Goal: Task Accomplishment & Management: Manage account settings

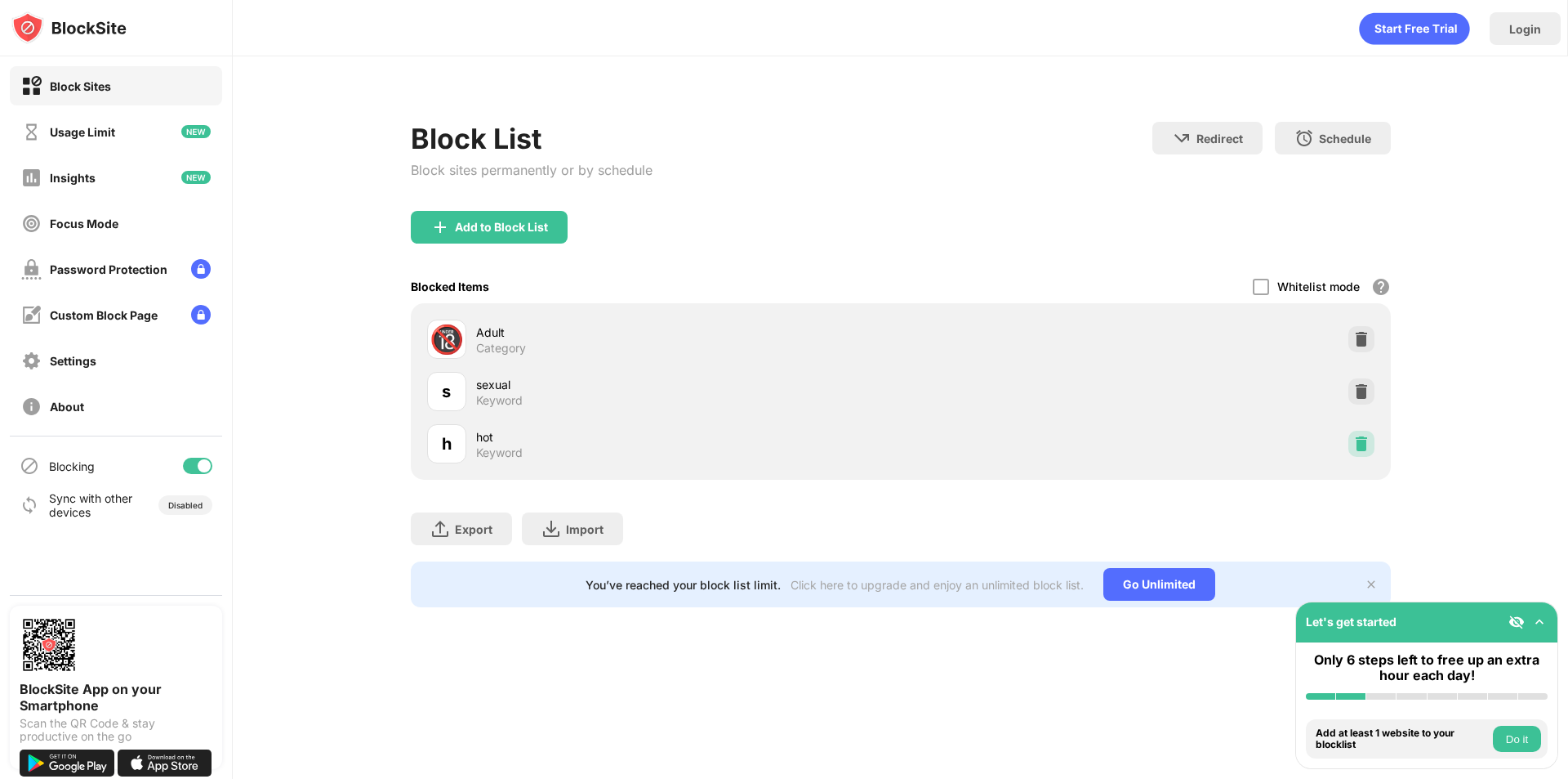
click at [1356, 439] on img at bounding box center [1361, 444] width 17 height 17
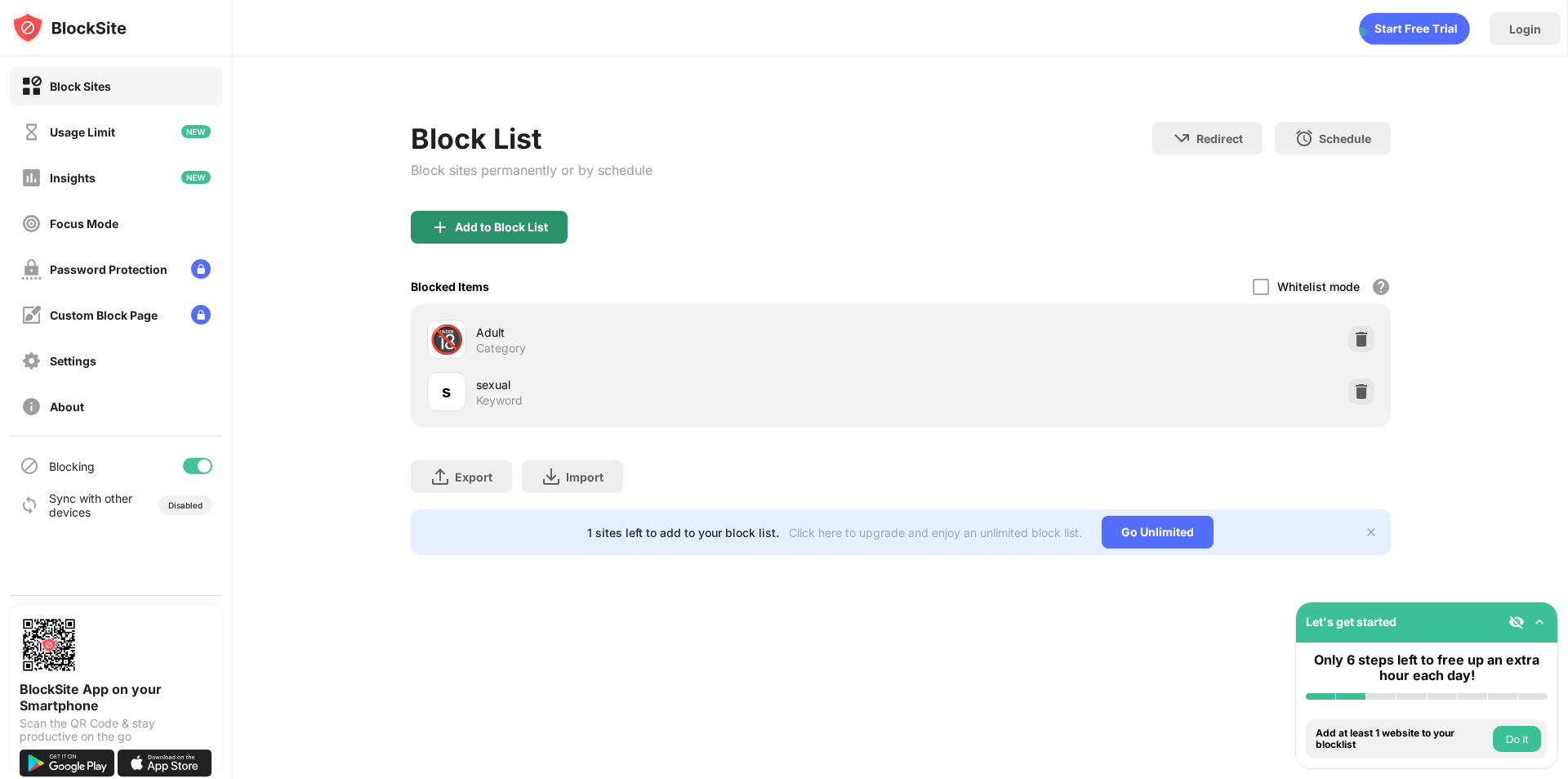
click at [485, 224] on div "Add to Block List" at bounding box center [502, 227] width 93 height 13
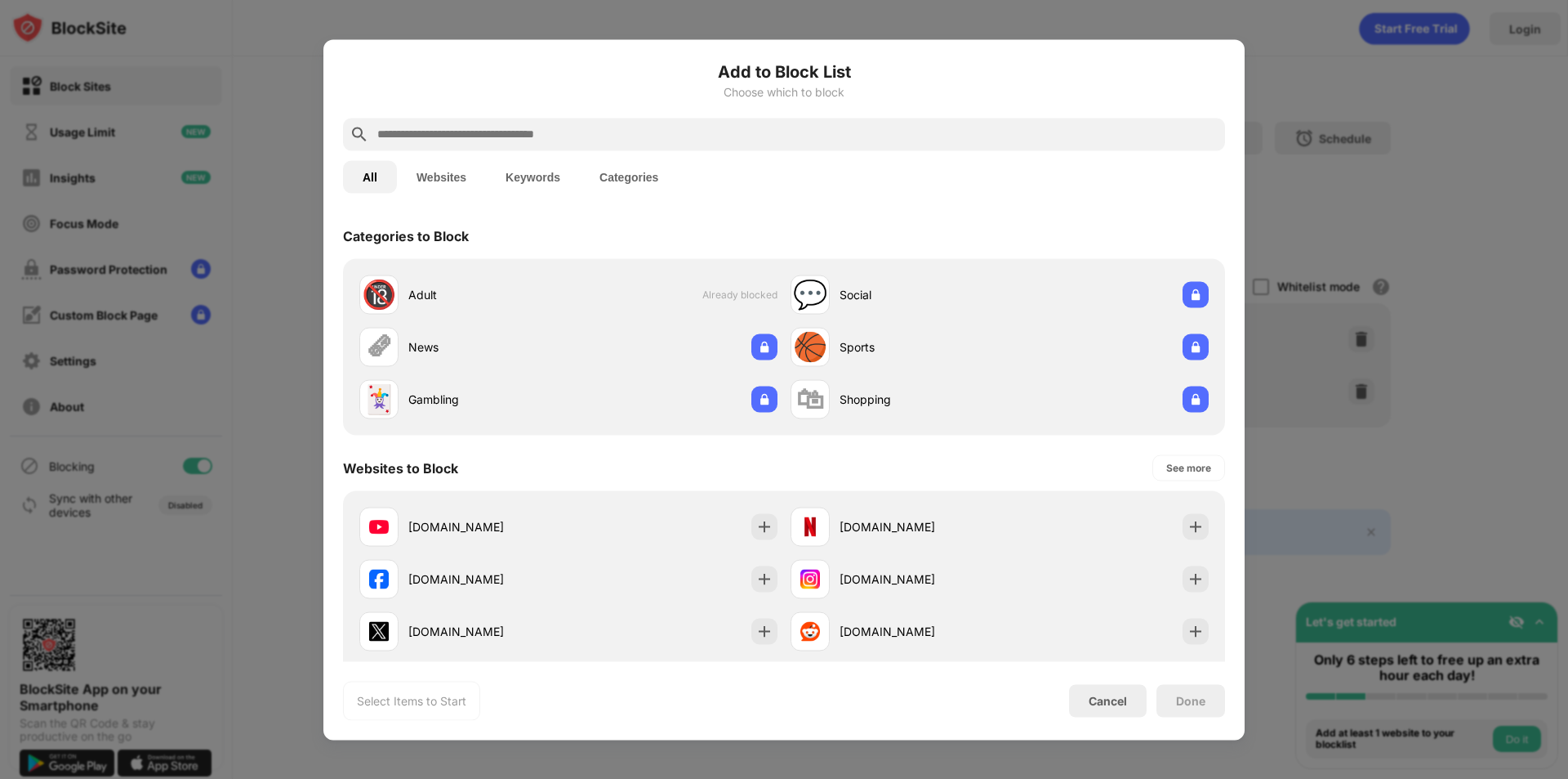
drag, startPoint x: 615, startPoint y: 112, endPoint x: 542, endPoint y: 125, distance: 74.1
click at [542, 125] on div "Add to Block List Choose which to block All Websites Keywords Categories Catego…" at bounding box center [784, 389] width 883 height 661
click at [542, 125] on input "text" at bounding box center [797, 134] width 843 height 19
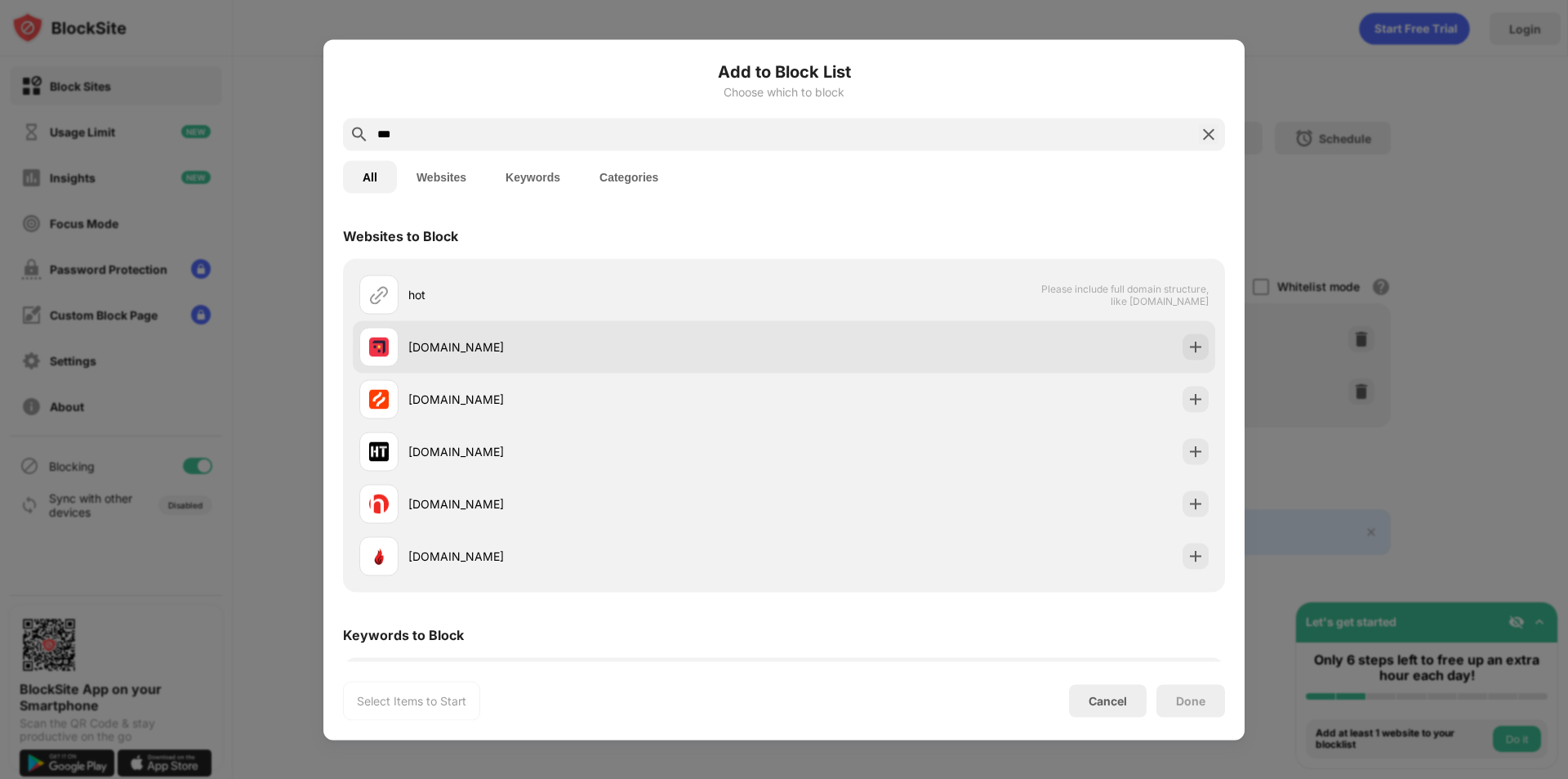
type input "***"
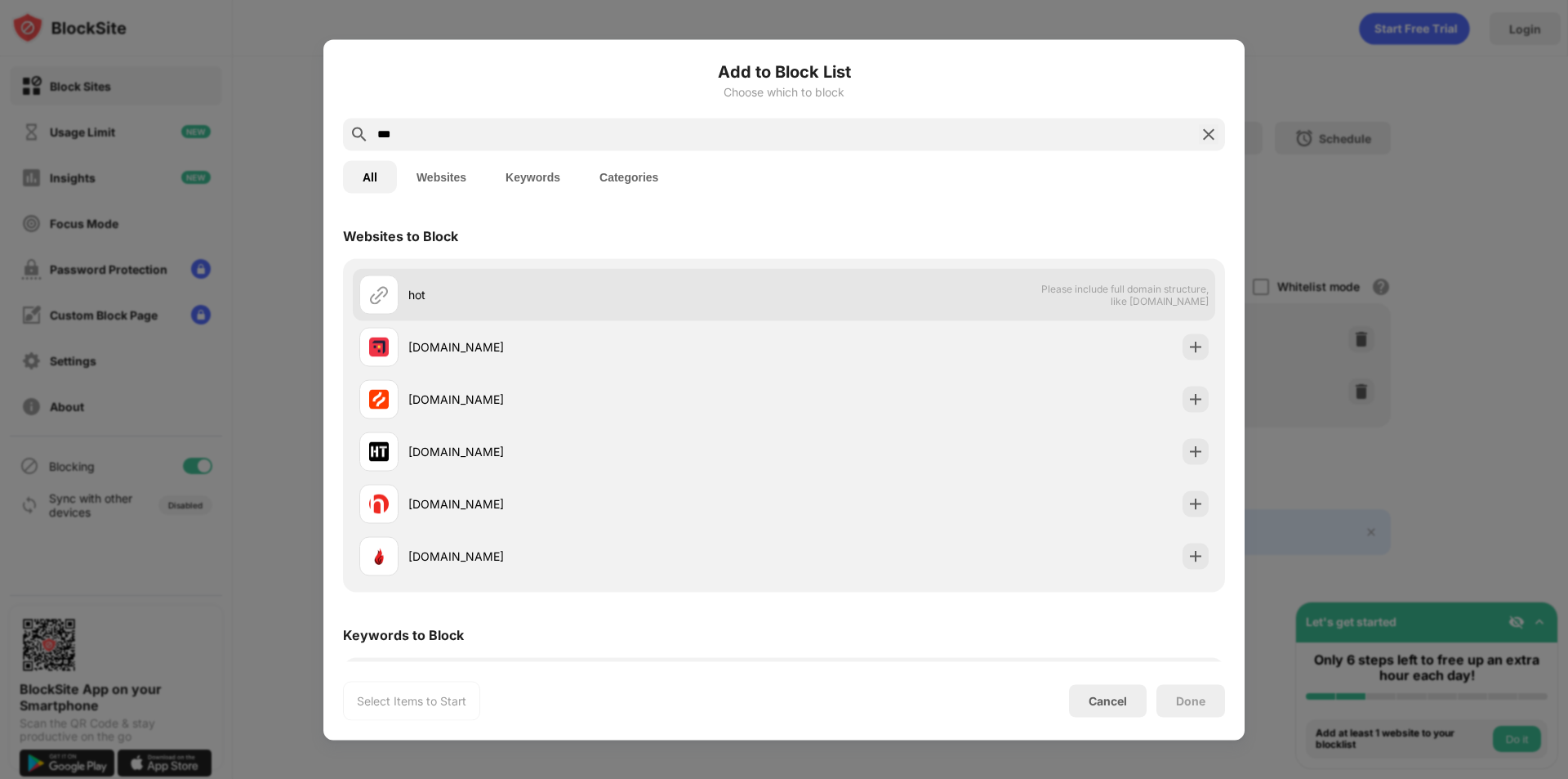
drag, startPoint x: 956, startPoint y: 329, endPoint x: 975, endPoint y: 285, distance: 47.9
click at [975, 285] on div "hot Please include full domain structure, like [DOMAIN_NAME] [DOMAIN_NAME] [DOM…" at bounding box center [784, 425] width 862 height 313
click at [975, 285] on div "hot Please include full domain structure, like [DOMAIN_NAME]" at bounding box center [784, 294] width 862 height 52
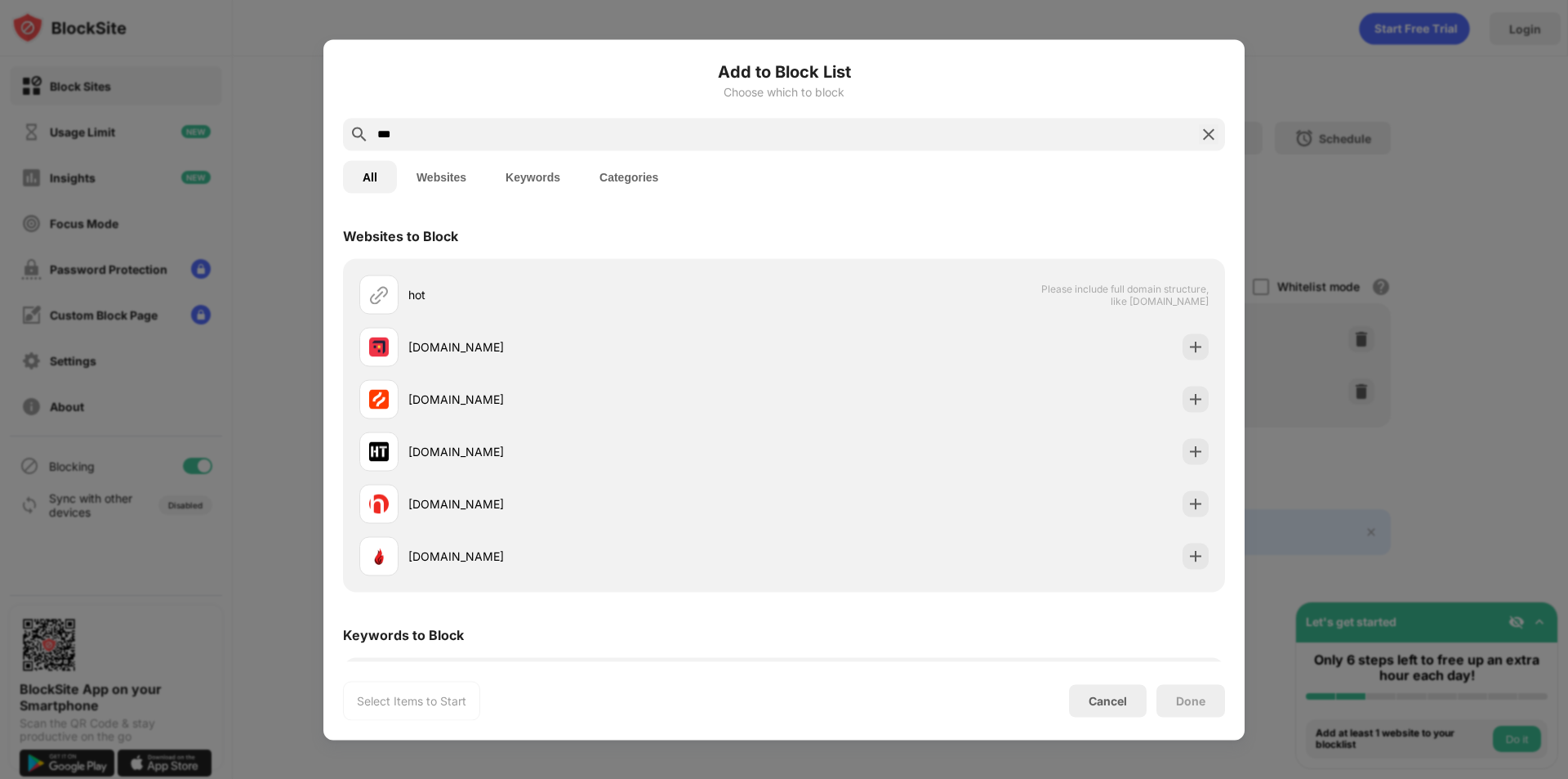
click at [512, 179] on button "Keywords" at bounding box center [532, 176] width 94 height 33
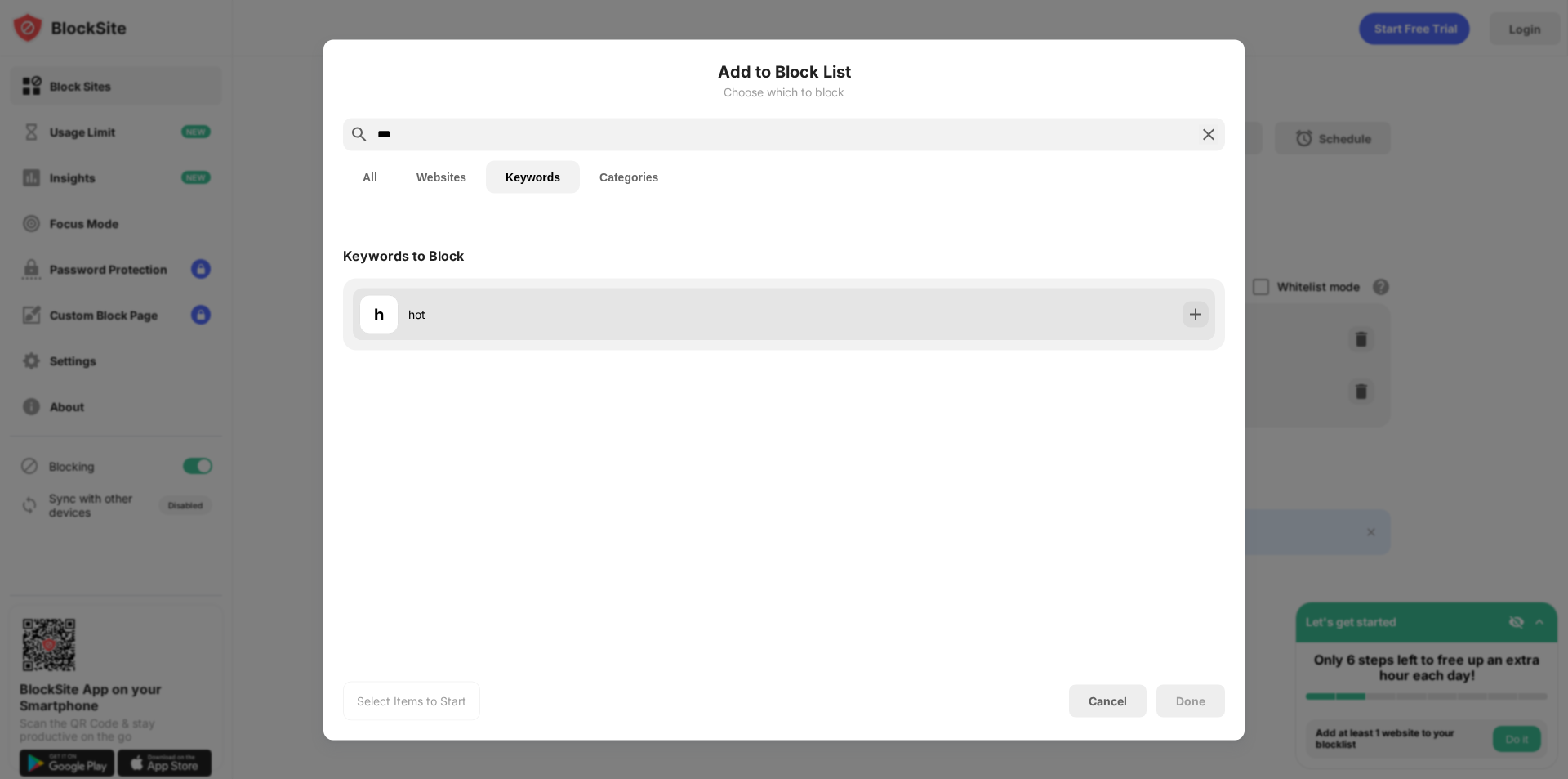
click at [935, 314] on div "h hot" at bounding box center [784, 313] width 862 height 52
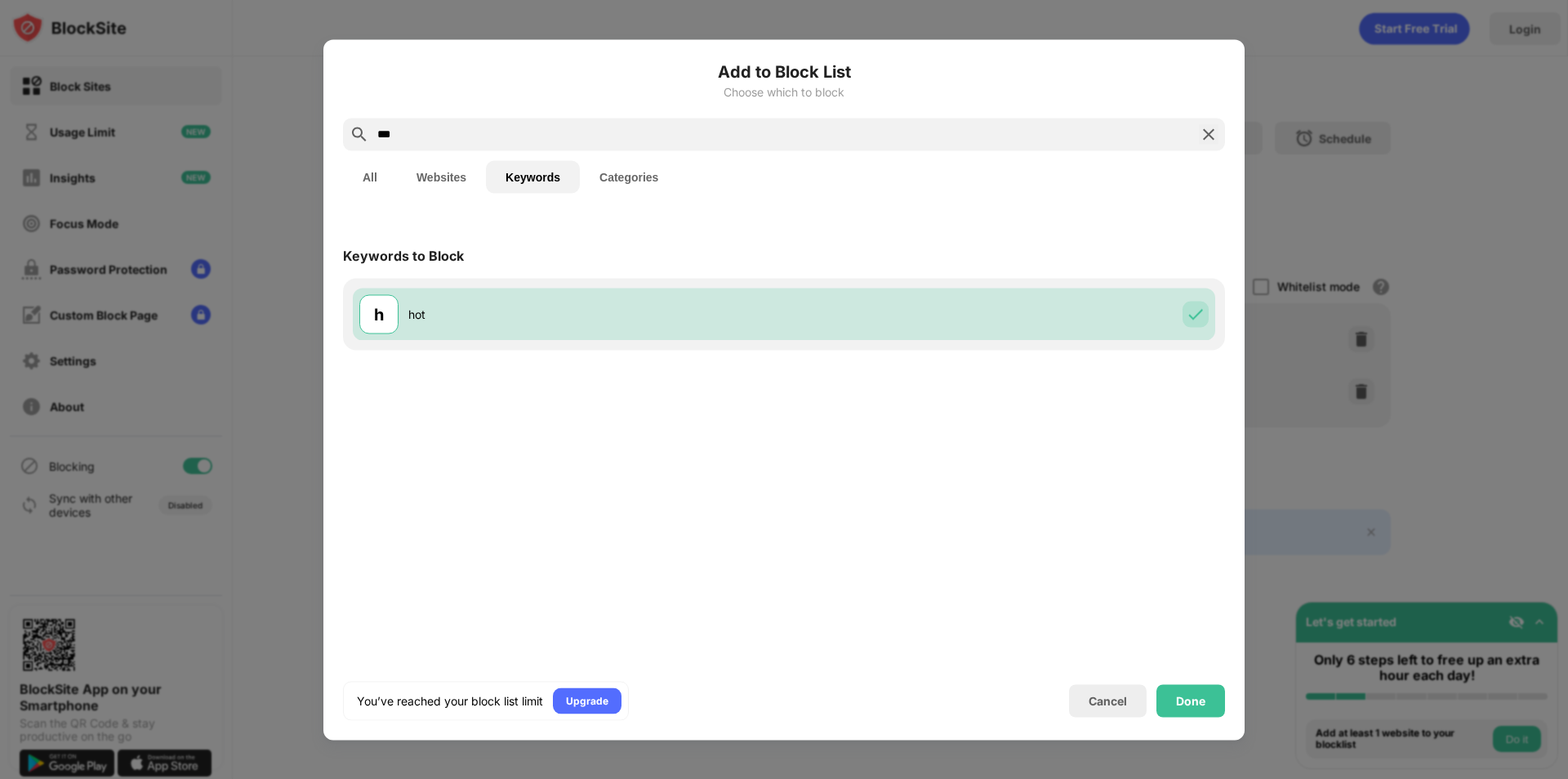
click at [344, 184] on button "All" at bounding box center [370, 176] width 54 height 33
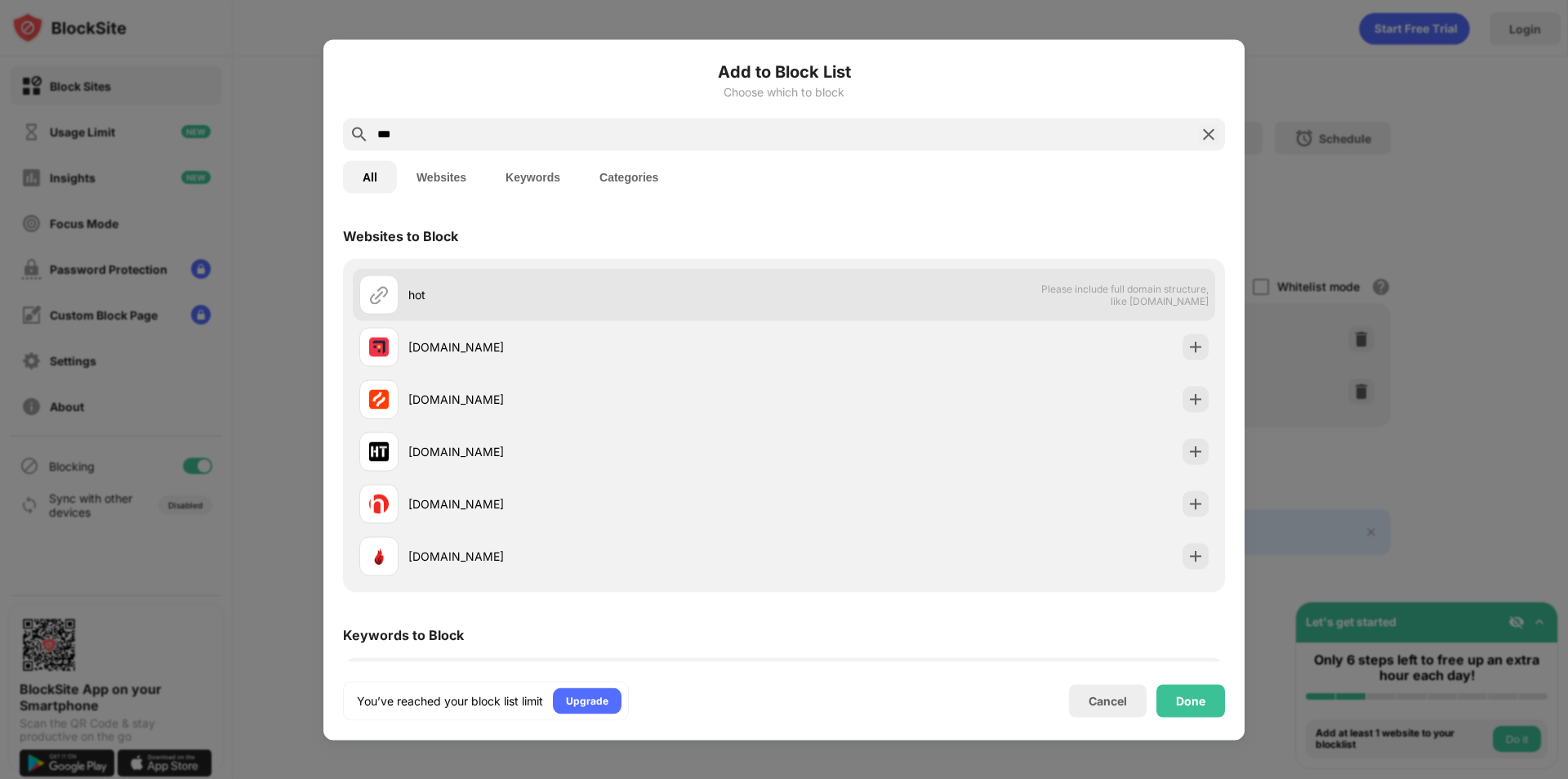
click at [983, 290] on div "hot Please include full domain structure, like [DOMAIN_NAME]" at bounding box center [784, 294] width 862 height 52
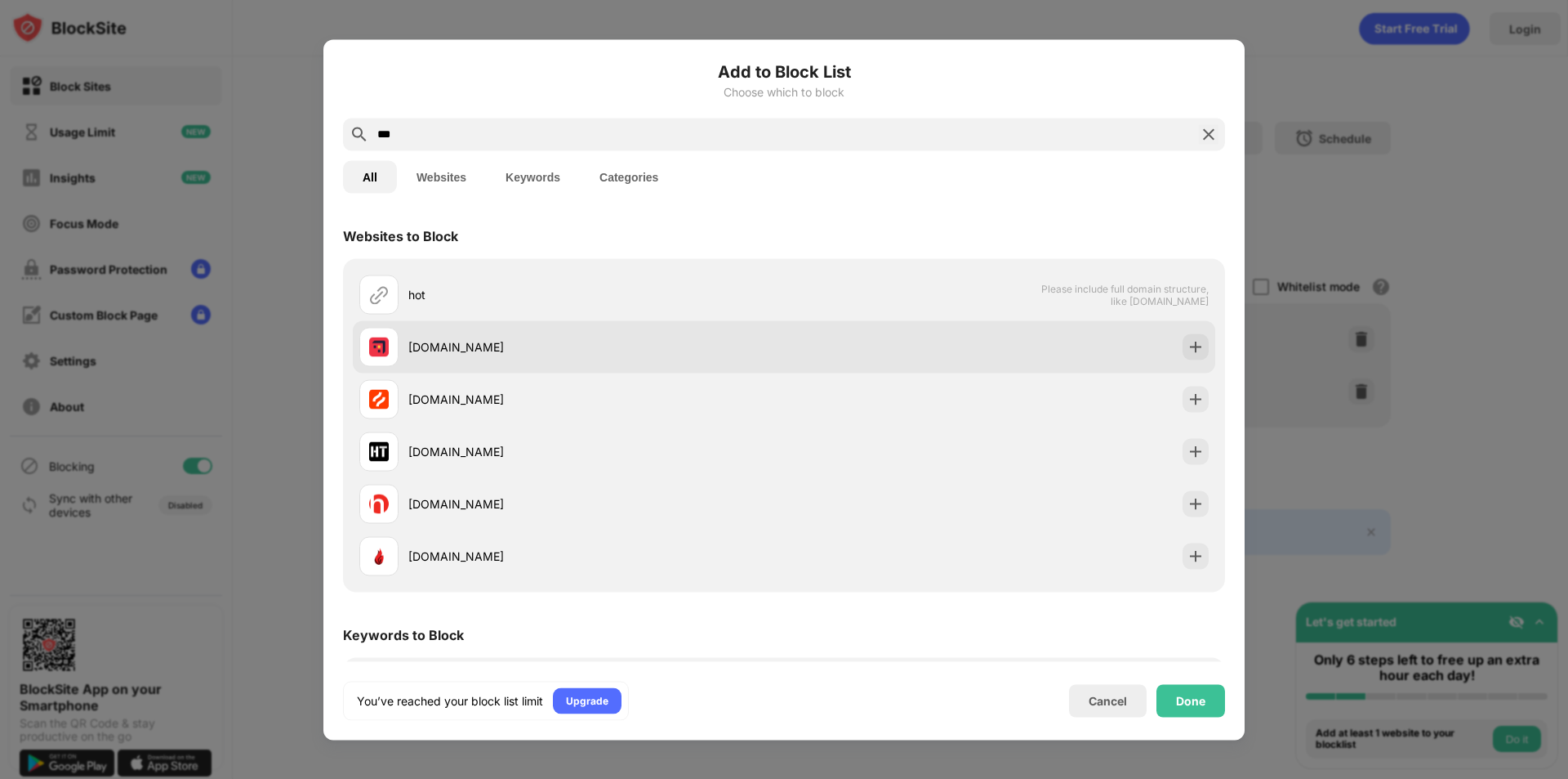
click at [573, 326] on div "[DOMAIN_NAME]" at bounding box center [784, 346] width 862 height 52
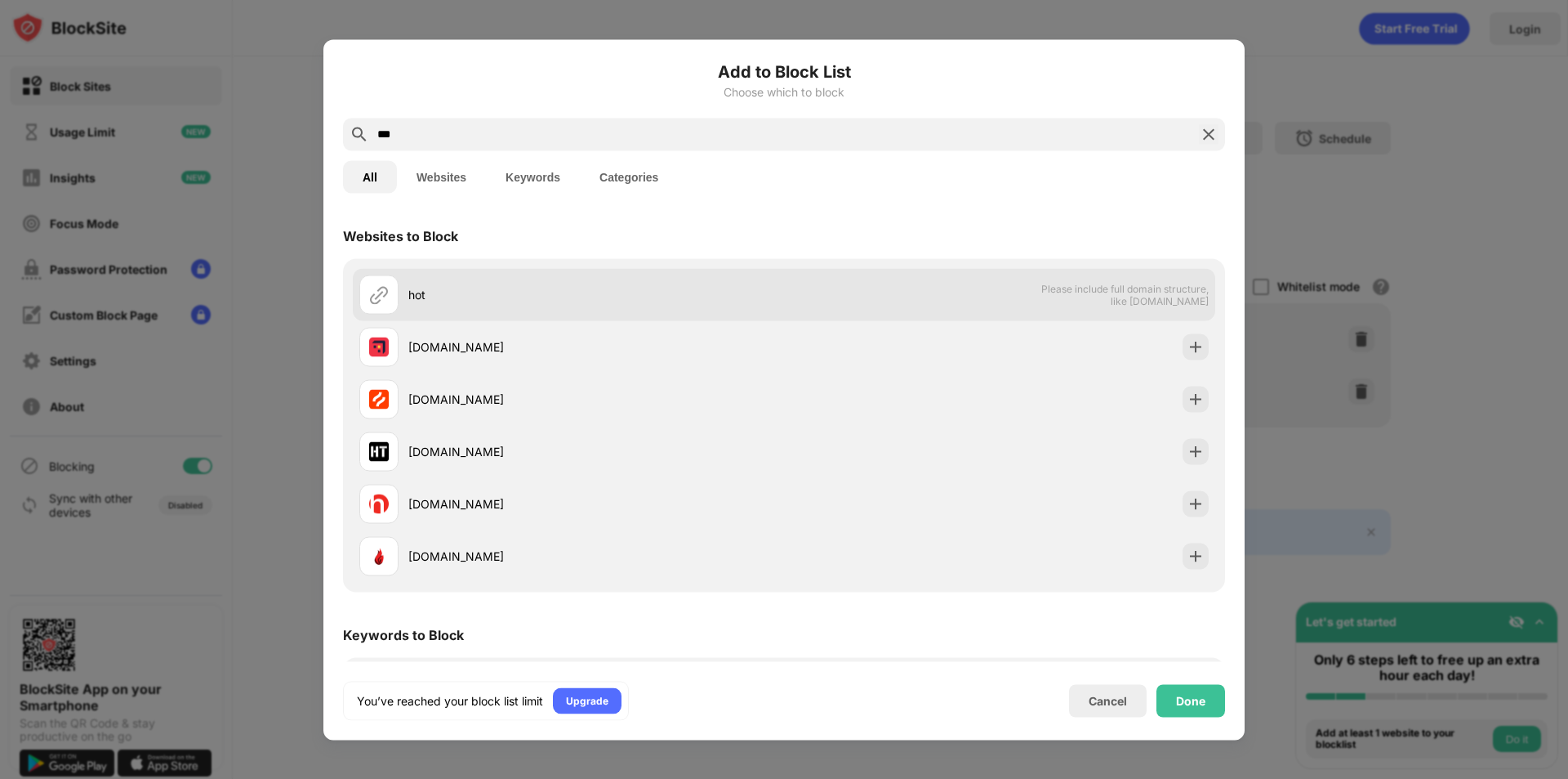
click at [371, 290] on img at bounding box center [379, 294] width 19 height 19
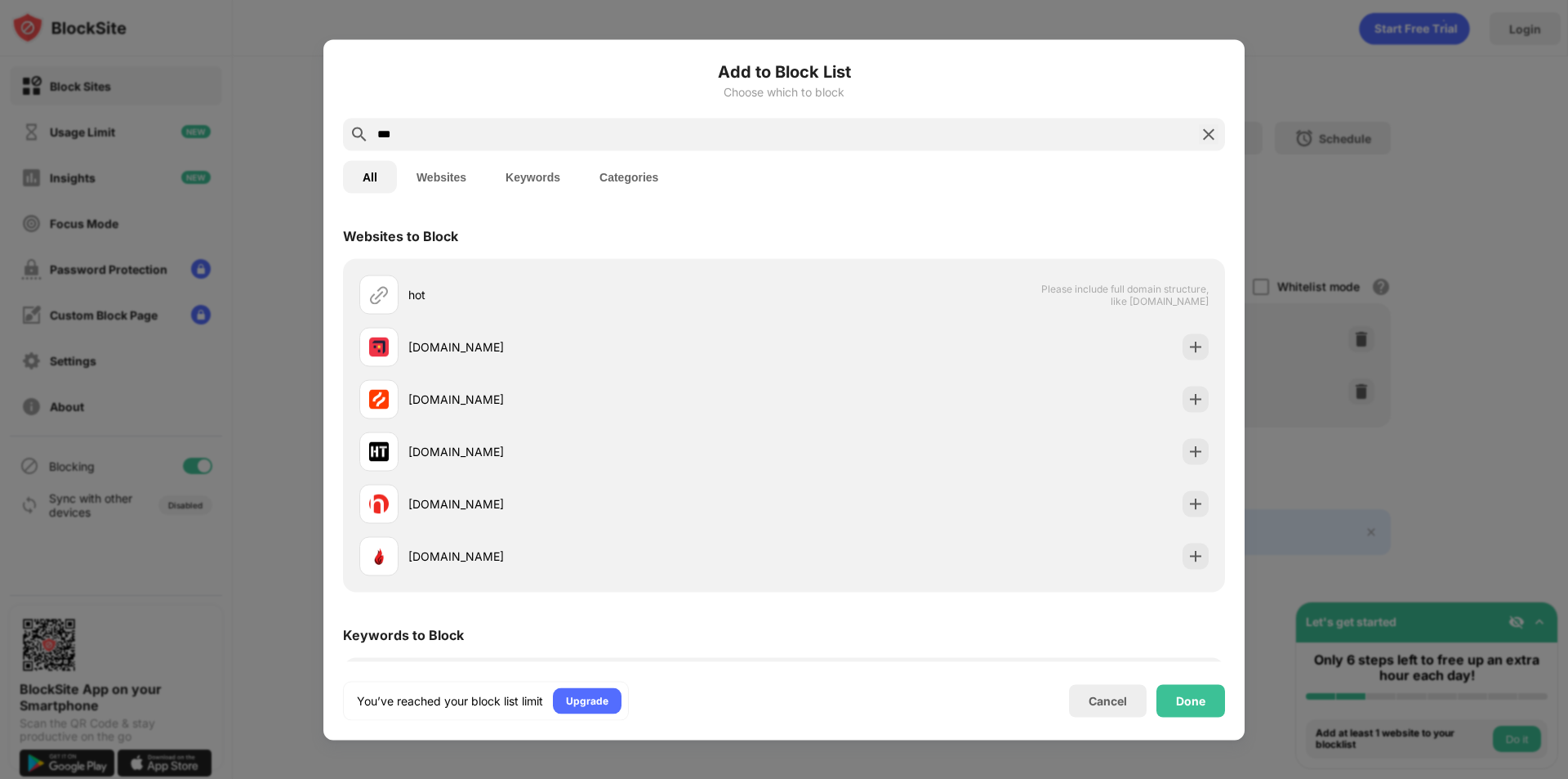
click at [1376, 150] on div at bounding box center [784, 389] width 1568 height 779
